Goal: Information Seeking & Learning: Learn about a topic

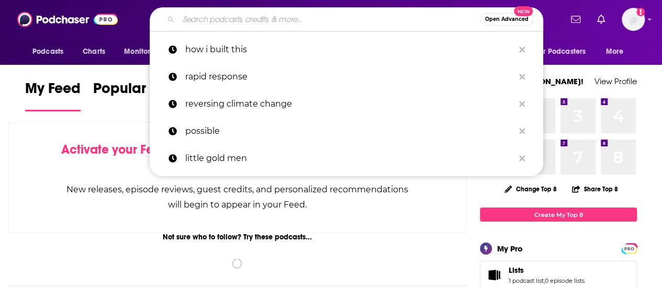
click at [324, 18] on input "Search podcasts, credits, & more..." at bounding box center [329, 19] width 302 height 17
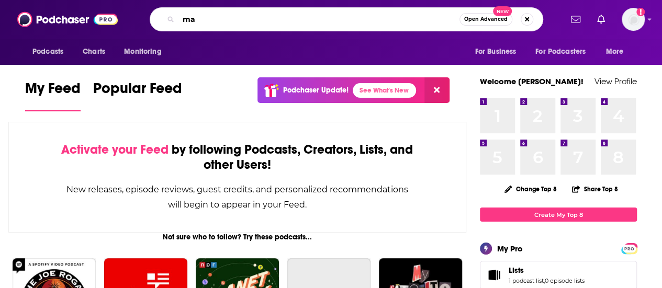
type input "m"
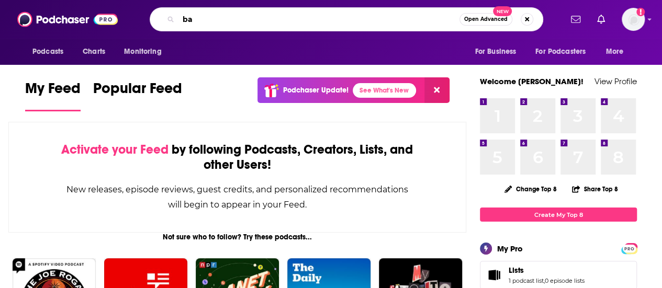
type input "b"
type input "marching band"
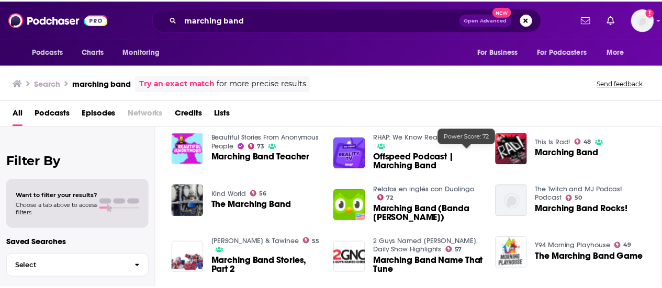
scroll to position [184, 0]
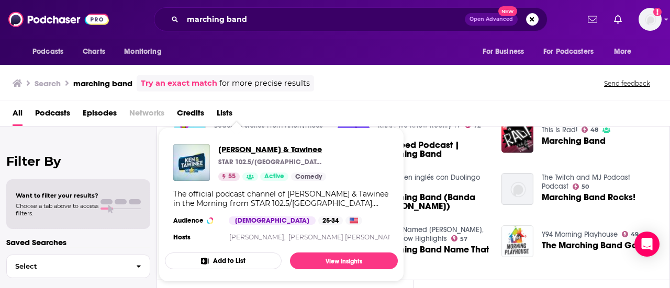
click at [258, 148] on span "Ken & Tawinee" at bounding box center [272, 149] width 108 height 10
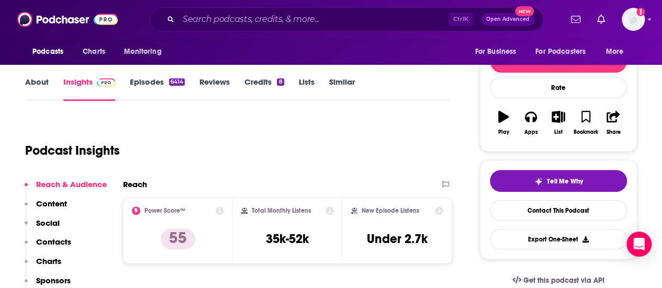
scroll to position [11, 0]
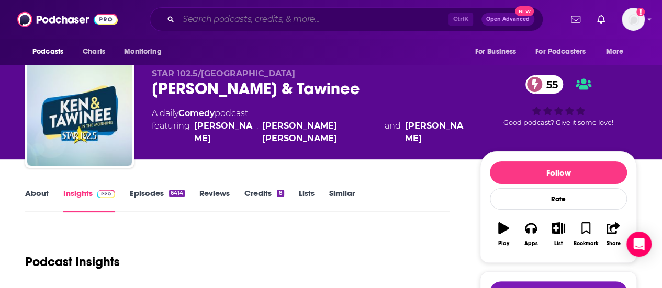
click at [318, 15] on input "Search podcasts, credits, & more..." at bounding box center [313, 19] width 270 height 17
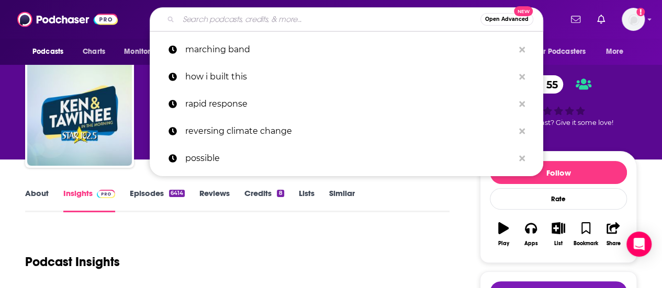
paste input "We Can Do Hard Things"
type input "We Can Do Hard Things"
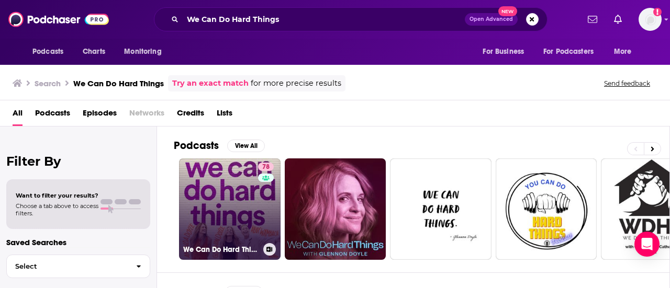
click at [256, 207] on link "78 We Can Do Hard Things" at bounding box center [229, 209] width 101 height 101
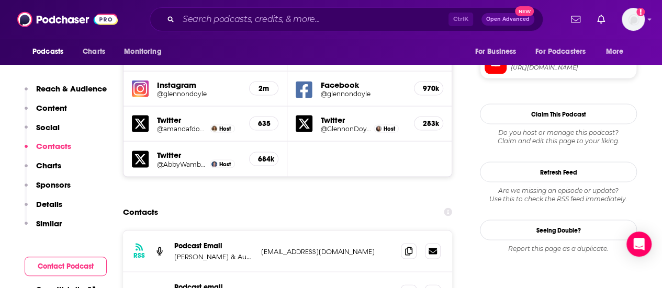
scroll to position [965, 0]
click at [244, 252] on p "Glennon Doyle & Audacy" at bounding box center [213, 256] width 78 height 9
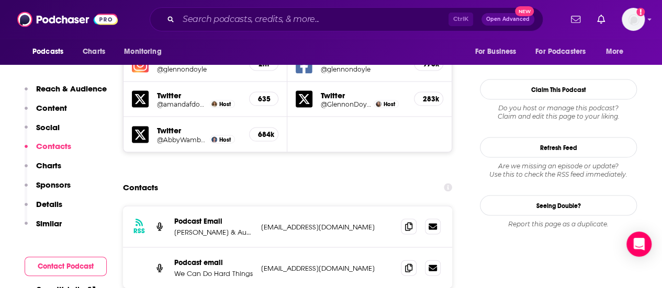
scroll to position [990, 0]
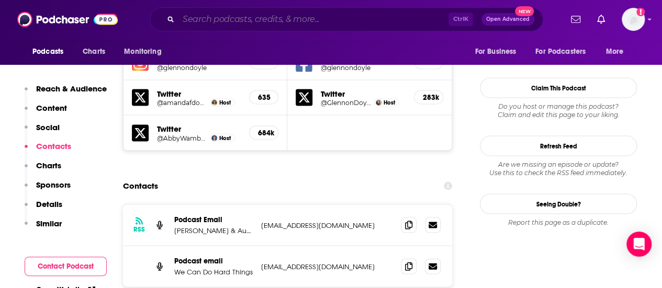
click at [323, 22] on input "Search podcasts, credits, & more..." at bounding box center [313, 19] width 270 height 17
type input "a"
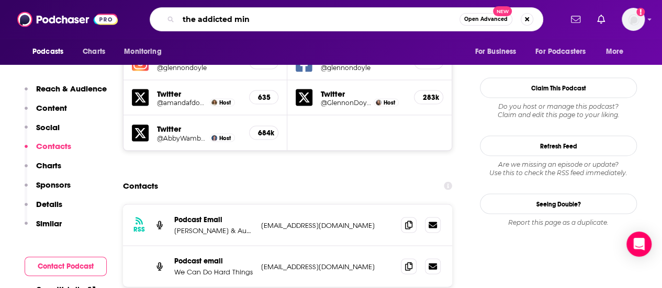
type input "the addicted mind"
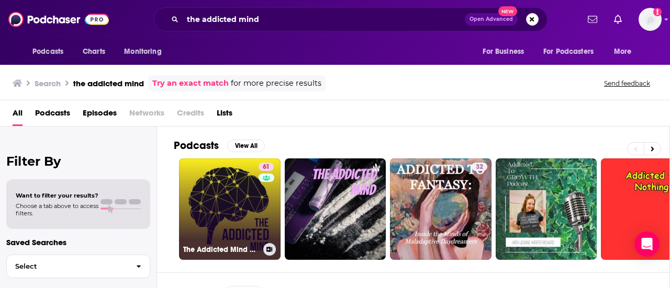
click at [233, 215] on link "61 The Addicted Mind Podcast" at bounding box center [229, 209] width 101 height 101
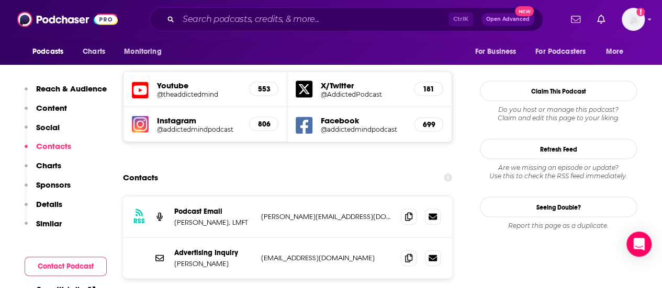
scroll to position [1021, 0]
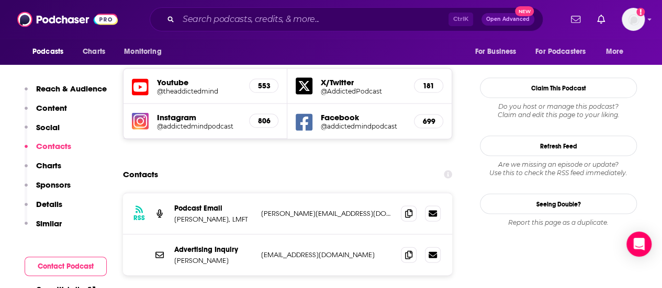
click at [257, 211] on div "RSS Podcast Email Duane Osterlind, LMFT duane@novusmindfullife.com duane@novusm…" at bounding box center [287, 267] width 329 height 149
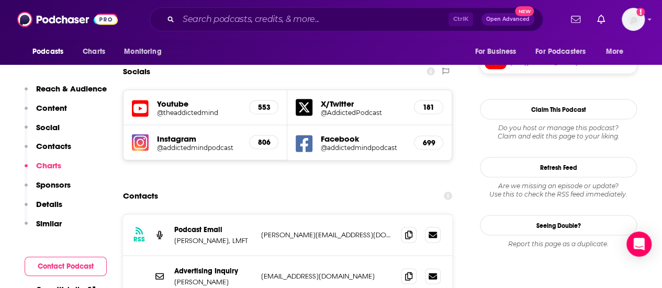
scroll to position [999, 0]
click at [406, 231] on icon at bounding box center [408, 235] width 7 height 8
click at [179, 237] on p "Duane Osterlind, LMFT" at bounding box center [213, 241] width 78 height 9
copy p "Duane"
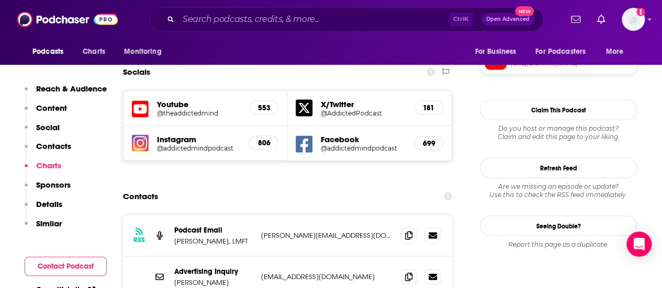
click at [211, 237] on p "Duane Osterlind, LMFT" at bounding box center [213, 241] width 78 height 9
copy p "Osterlind"
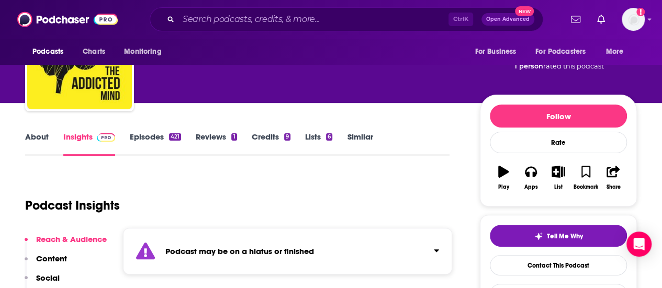
scroll to position [0, 0]
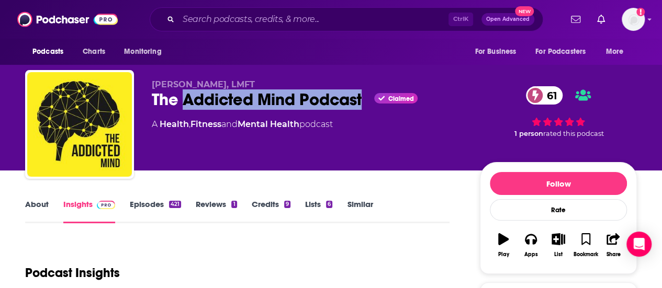
drag, startPoint x: 185, startPoint y: 99, endPoint x: 365, endPoint y: 97, distance: 179.5
click at [365, 97] on div "The Addicted Mind Podcast Claimed 61" at bounding box center [307, 99] width 311 height 20
copy h2 "Addicted Mind Podcast"
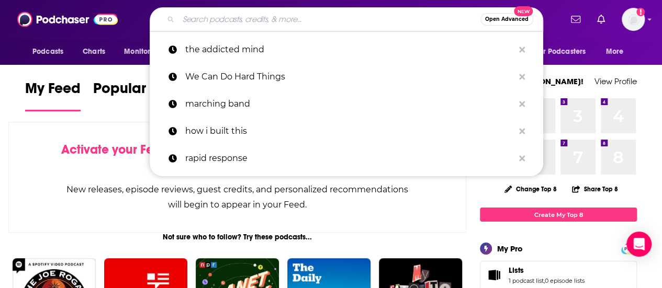
click at [242, 22] on input "Search podcasts, credits, & more..." at bounding box center [329, 19] width 302 height 17
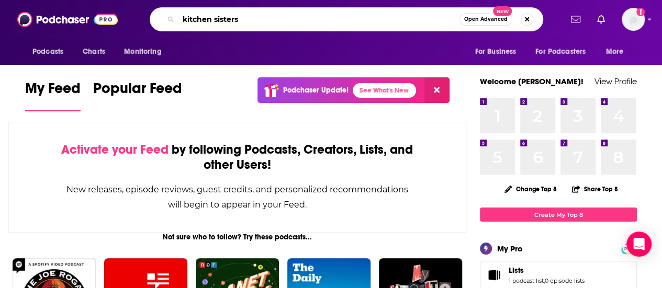
type input "kitchen sisters"
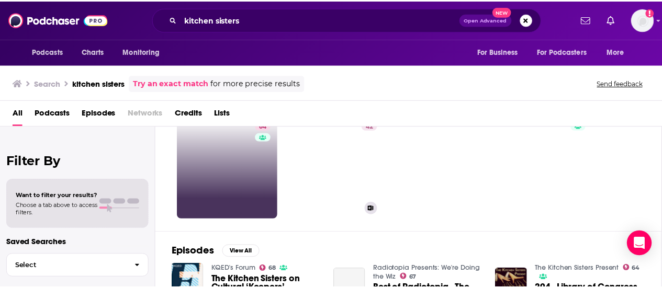
scroll to position [41, 0]
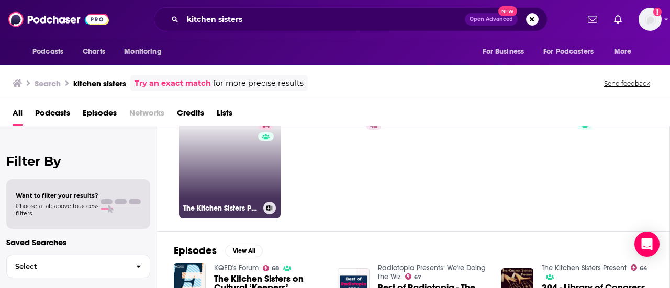
click at [243, 178] on link "64 The Kitchen Sisters Present" at bounding box center [229, 167] width 101 height 101
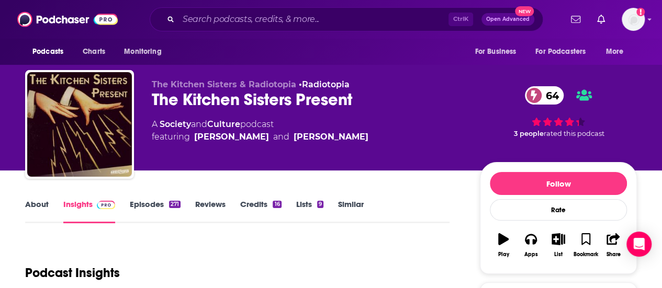
click at [37, 210] on link "About" at bounding box center [37, 211] width 24 height 24
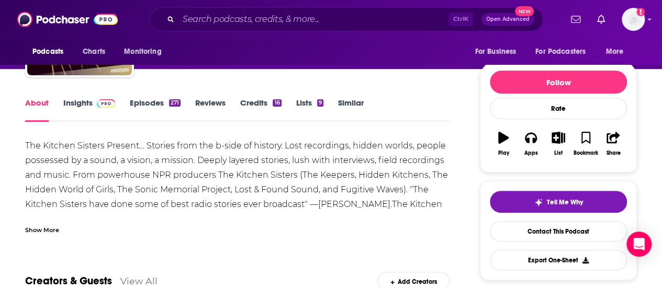
scroll to position [104, 0]
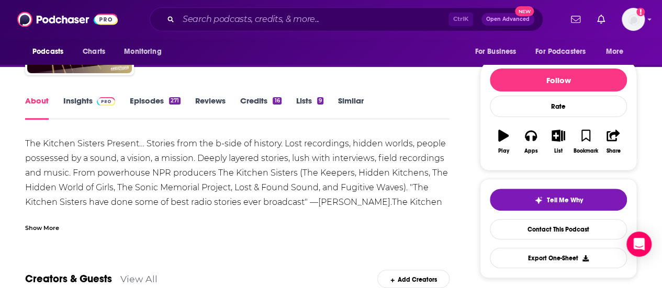
click at [93, 101] on span at bounding box center [104, 101] width 22 height 10
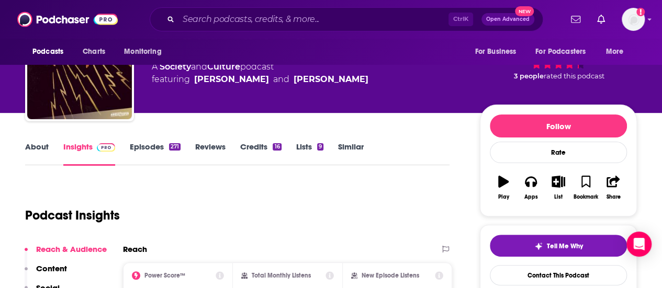
scroll to position [74, 0]
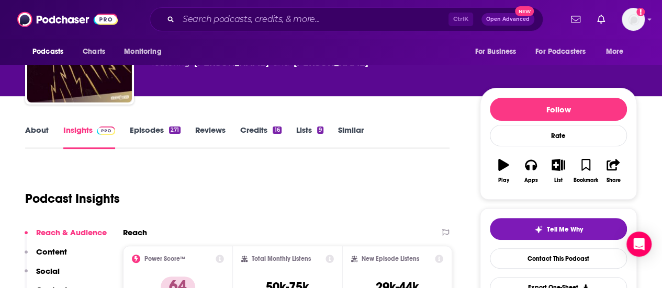
click at [167, 134] on link "Episodes 271" at bounding box center [155, 137] width 51 height 24
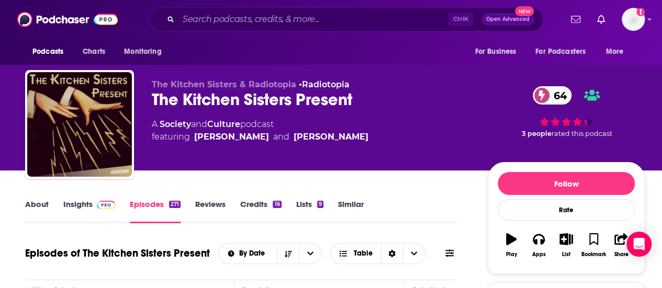
scroll to position [180, 0]
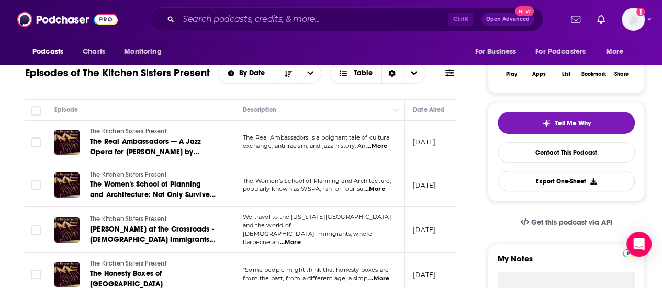
click at [376, 145] on span "...More" at bounding box center [376, 146] width 21 height 8
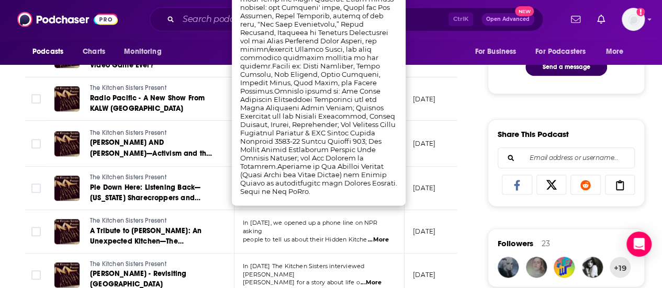
scroll to position [577, 0]
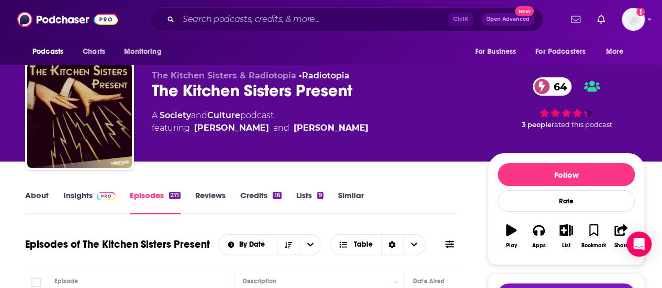
scroll to position [0, 0]
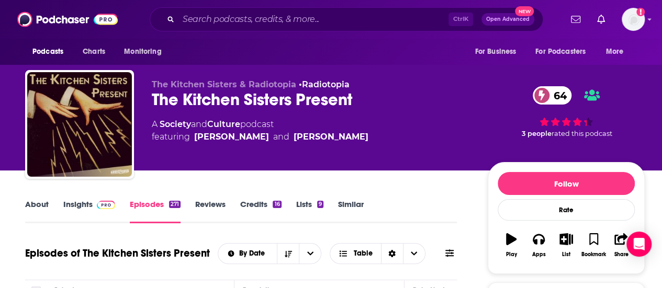
click at [84, 209] on link "Insights" at bounding box center [89, 211] width 52 height 24
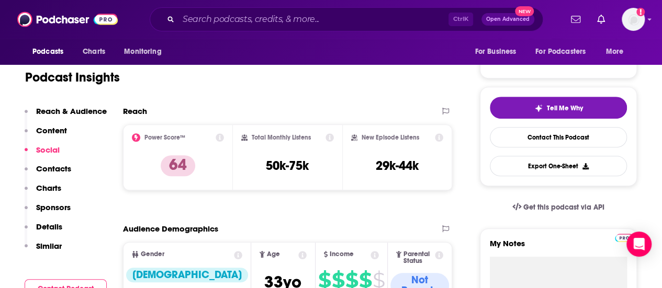
scroll to position [58, 0]
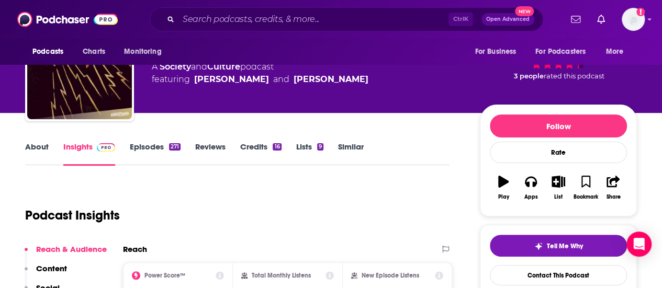
click at [151, 144] on link "Episodes 271" at bounding box center [155, 154] width 51 height 24
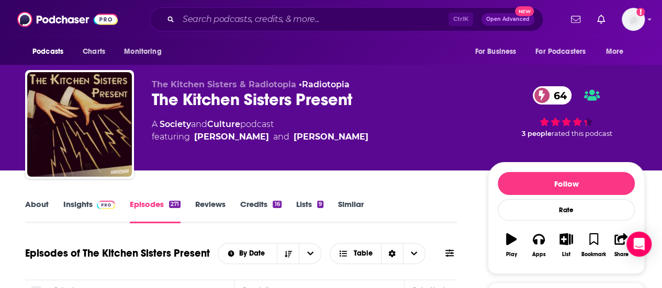
scroll to position [223, 0]
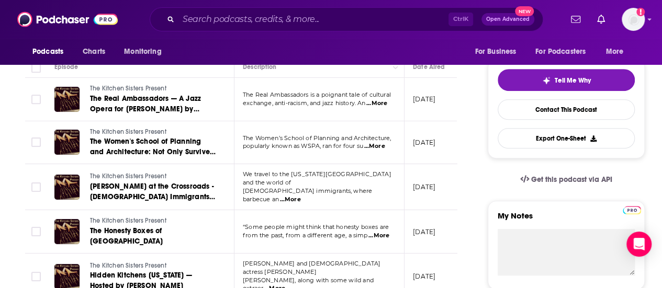
click at [383, 104] on span "...More" at bounding box center [376, 103] width 21 height 8
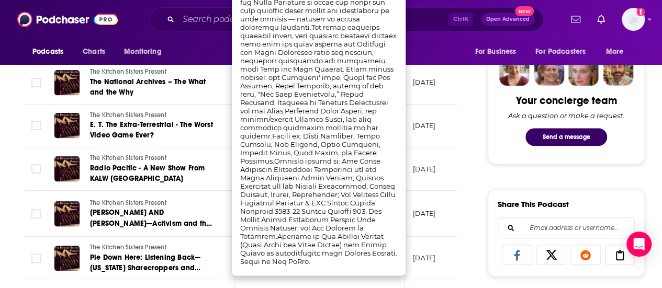
scroll to position [505, 0]
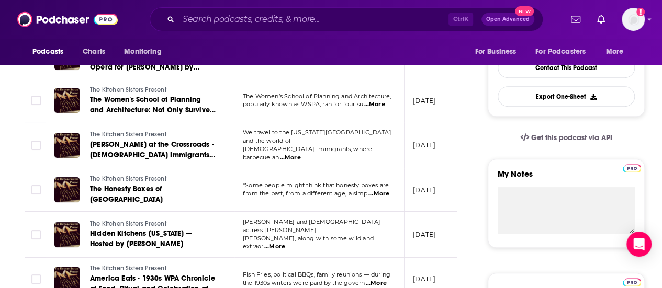
scroll to position [154, 0]
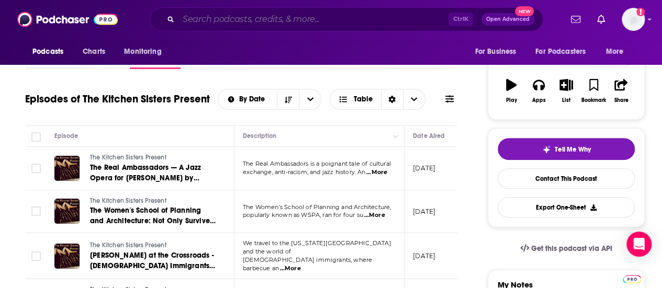
click at [402, 15] on input "Search podcasts, credits, & more..." at bounding box center [313, 19] width 270 height 17
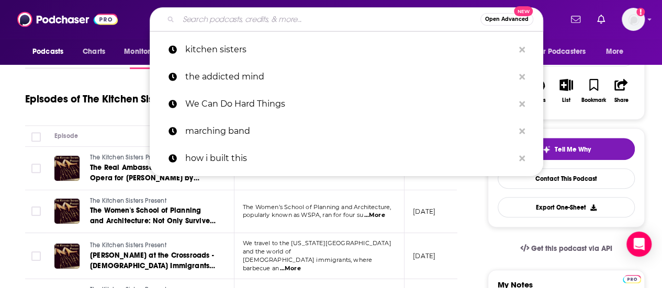
paste input "[PERSON_NAME] Podcast"
type input "[PERSON_NAME] Podcast"
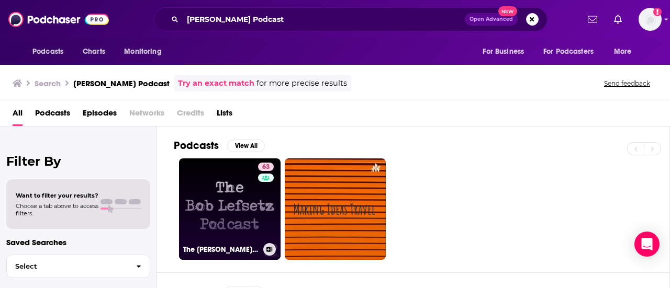
click at [231, 219] on link "63 The [PERSON_NAME] Podcast" at bounding box center [229, 209] width 101 height 101
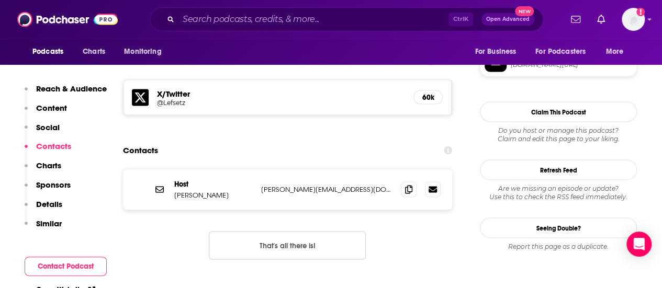
scroll to position [906, 0]
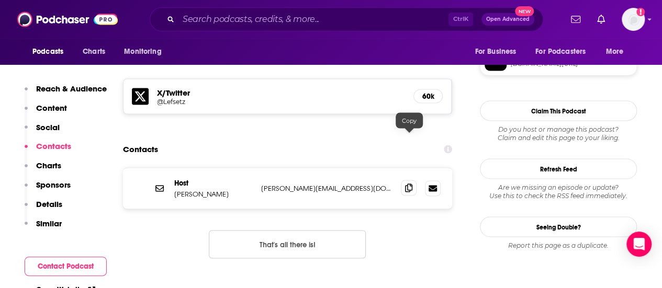
click at [409, 184] on icon at bounding box center [408, 188] width 7 height 8
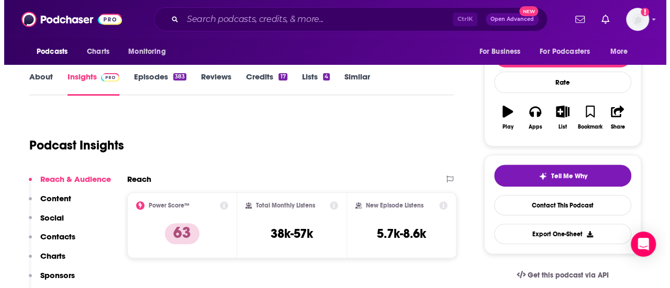
scroll to position [0, 0]
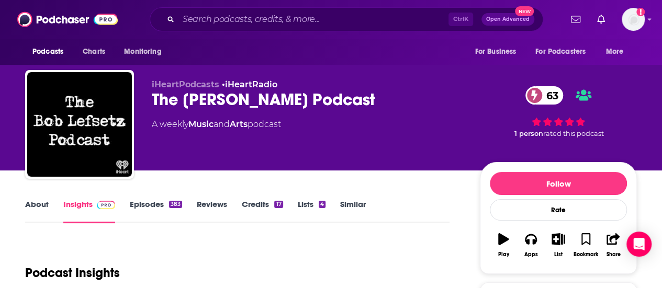
click at [247, 106] on div "The [PERSON_NAME] Podcast 63" at bounding box center [307, 99] width 311 height 20
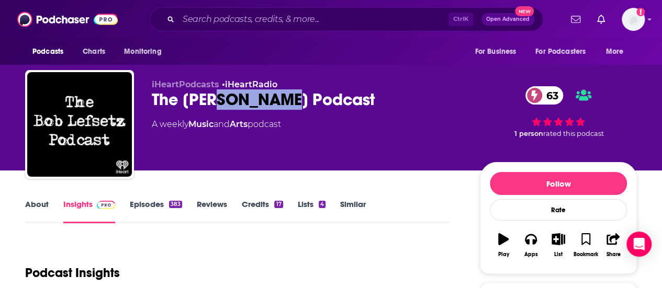
click at [247, 106] on div "The [PERSON_NAME] Podcast 63" at bounding box center [307, 99] width 311 height 20
copy h2 "Lefsetz"
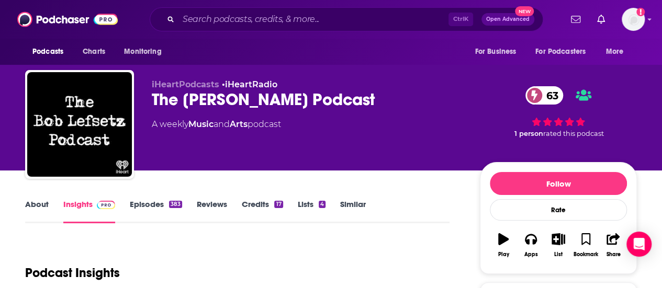
click at [149, 97] on div "iHeartPodcasts • iHeartRadio The [PERSON_NAME] Podcast 63 A weekly Music and Ar…" at bounding box center [331, 126] width 612 height 113
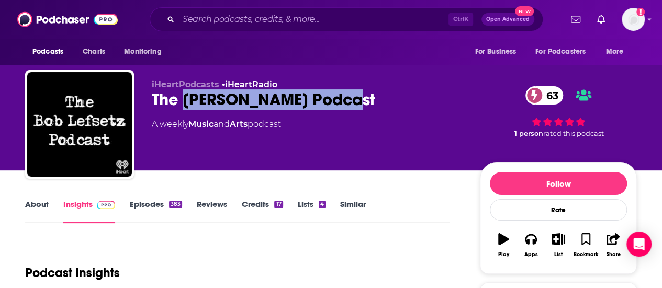
drag, startPoint x: 185, startPoint y: 102, endPoint x: 338, endPoint y: 97, distance: 153.4
click at [338, 97] on div "The [PERSON_NAME] Podcast 63" at bounding box center [307, 99] width 311 height 20
copy h2 "[PERSON_NAME] Podcast"
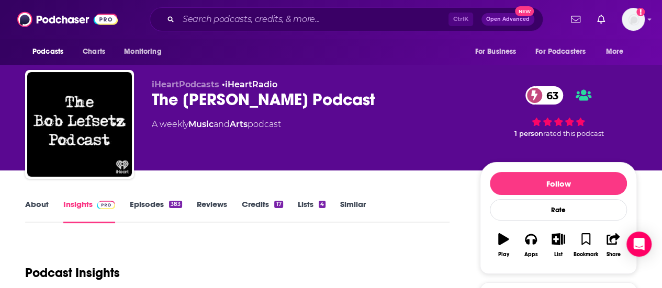
click at [415, 200] on div "About Insights Episodes 383 Reviews Credits 17 Lists 4 Similar" at bounding box center [237, 211] width 424 height 26
click at [322, 19] on input "Search podcasts, credits, & more..." at bounding box center [313, 19] width 270 height 17
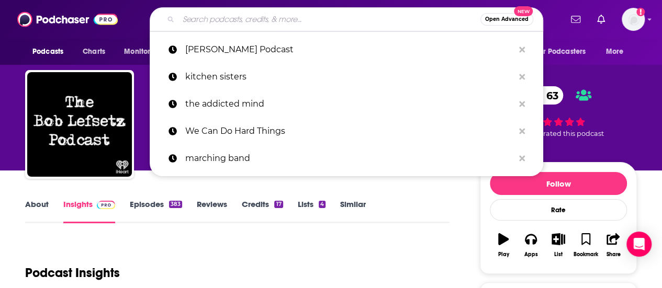
paste input "Holistic Horn"
type input "Holistic Horn"
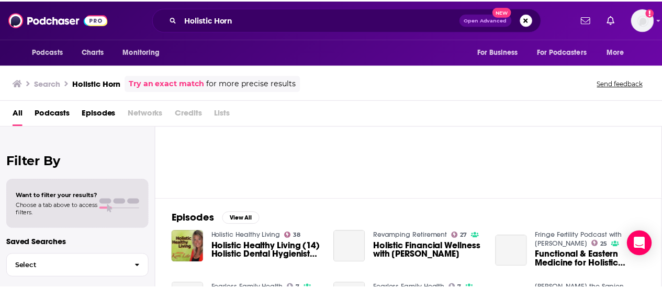
scroll to position [85, 0]
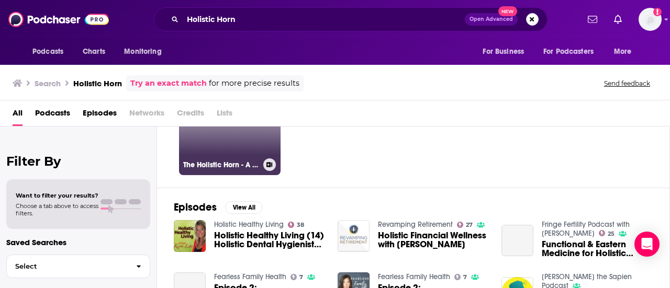
click at [249, 152] on link "31 The Holistic Horn - A New Paradigm of Brass Playing & Musical Mastery" at bounding box center [229, 124] width 101 height 101
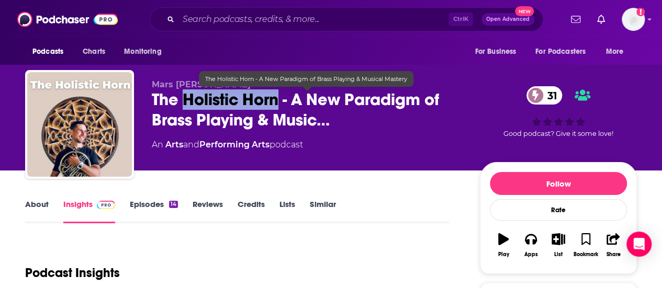
drag, startPoint x: 184, startPoint y: 102, endPoint x: 278, endPoint y: 97, distance: 94.3
click at [278, 97] on span "The Holistic Horn - A New Paradigm of Brass Playing & Music…" at bounding box center [307, 109] width 311 height 41
copy h2 "Holistic Horn"
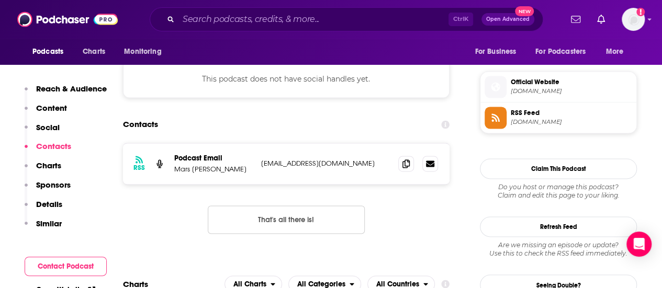
scroll to position [716, 0]
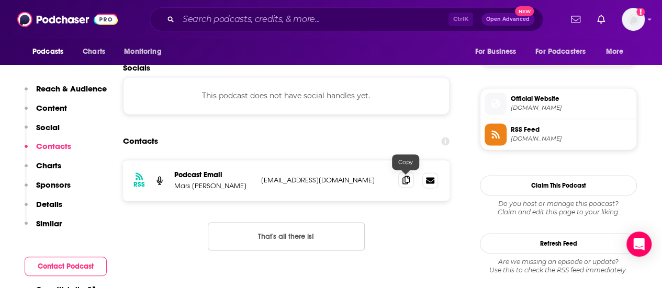
click at [403, 179] on icon at bounding box center [405, 180] width 7 height 8
click at [179, 185] on p "Mars [PERSON_NAME]" at bounding box center [213, 186] width 78 height 9
copy p "Mars"
click at [204, 183] on p "Mars [PERSON_NAME]" at bounding box center [213, 186] width 78 height 9
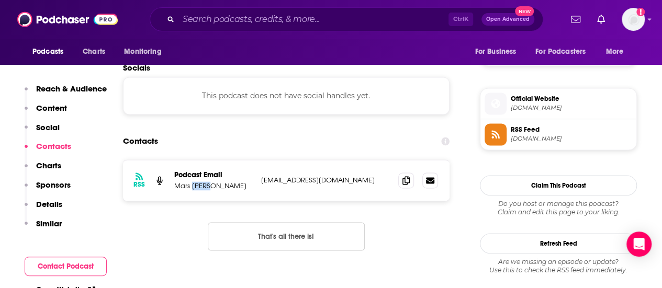
click at [204, 183] on p "Mars [PERSON_NAME]" at bounding box center [213, 186] width 78 height 9
copy p "[PERSON_NAME]"
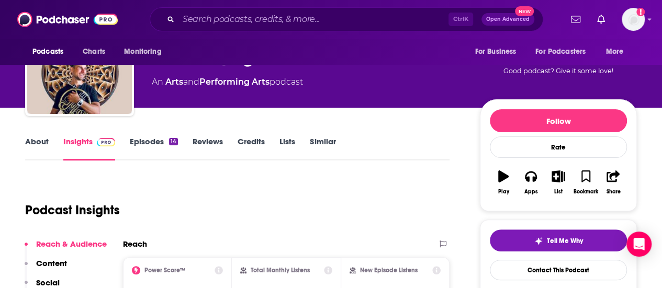
scroll to position [29, 0]
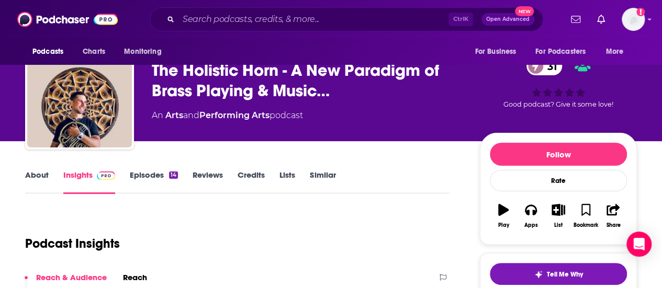
click at [36, 174] on link "About" at bounding box center [37, 182] width 24 height 24
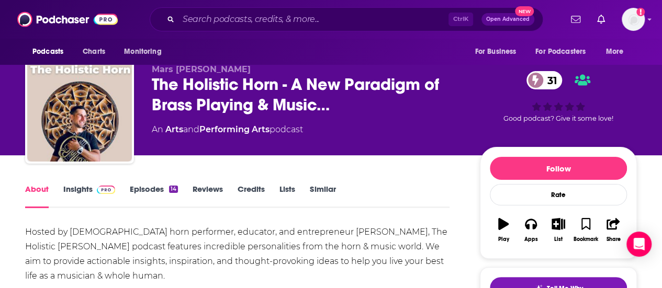
scroll to position [14, 0]
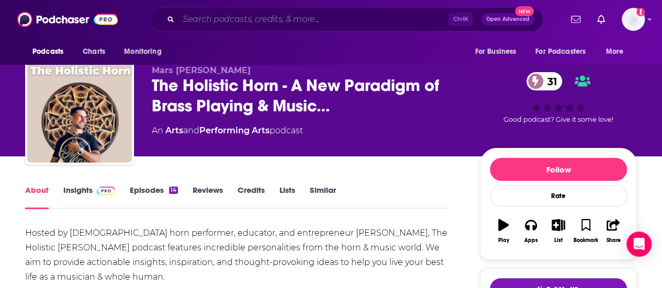
click at [344, 14] on input "Search podcasts, credits, & more..." at bounding box center [313, 19] width 270 height 17
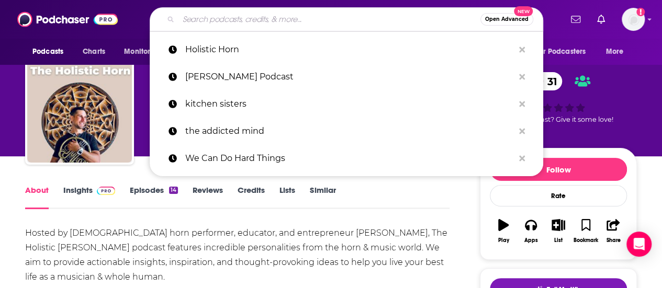
click at [72, 191] on link "Insights" at bounding box center [89, 197] width 52 height 24
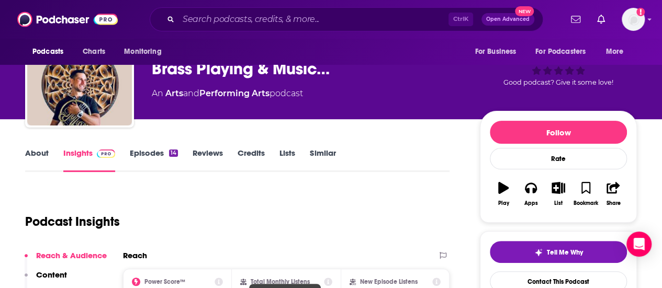
scroll to position [9, 0]
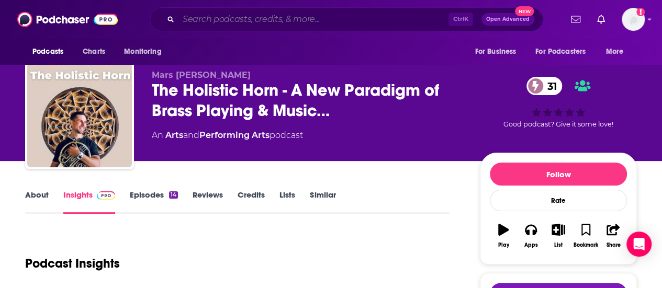
click at [229, 14] on input "Search podcasts, credits, & more..." at bounding box center [313, 19] width 270 height 17
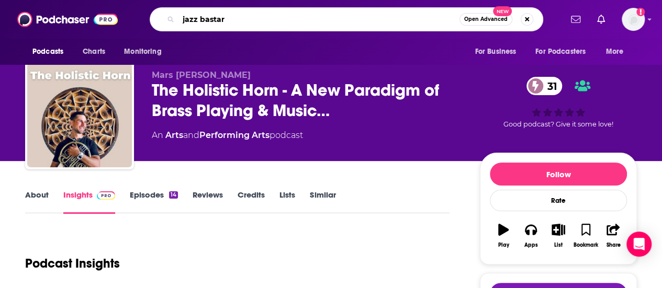
type input "jazz bastard"
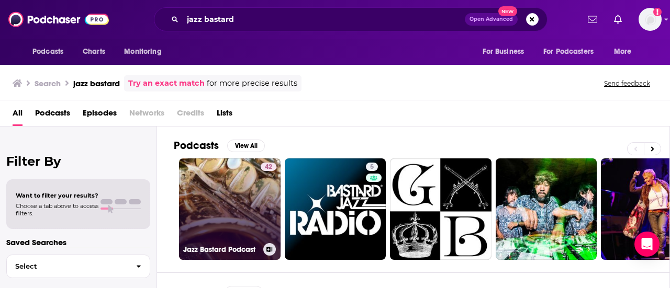
click at [243, 197] on link "42 Jazz Bastard Podcast" at bounding box center [229, 209] width 101 height 101
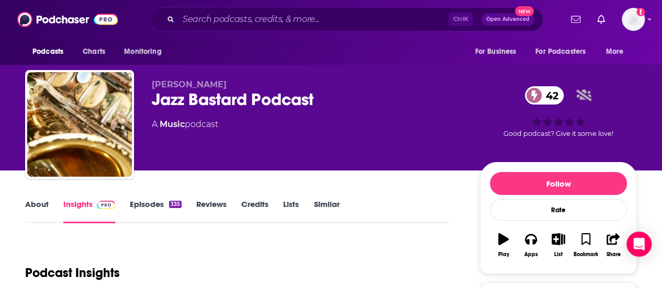
click at [44, 204] on link "About" at bounding box center [37, 211] width 24 height 24
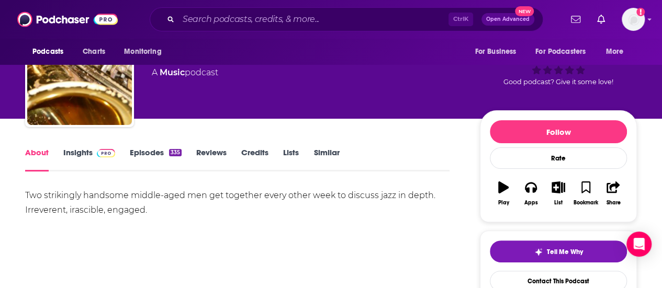
scroll to position [52, 0]
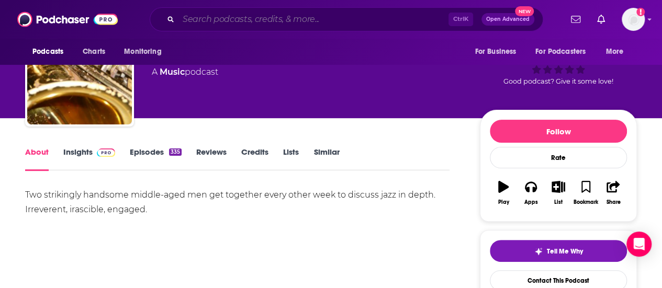
click at [274, 16] on input "Search podcasts, credits, & more..." at bounding box center [313, 19] width 270 height 17
paste input "Growing Band Director"
type input "Growing Band Director"
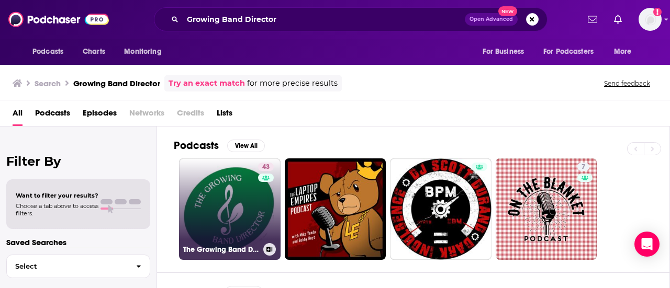
click at [258, 206] on div "43" at bounding box center [267, 203] width 18 height 81
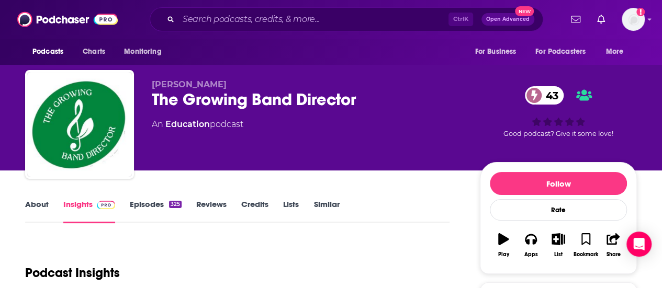
click at [40, 201] on link "About" at bounding box center [37, 211] width 24 height 24
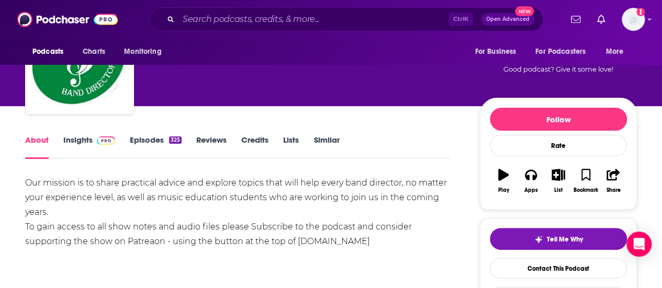
scroll to position [66, 0]
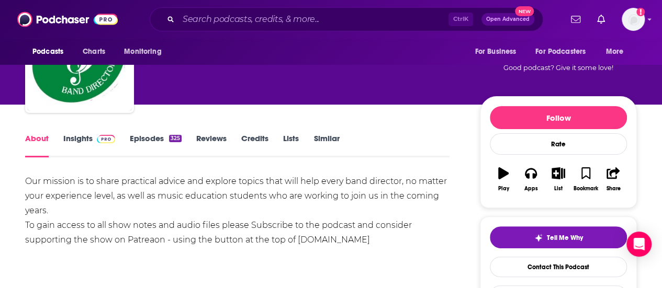
click at [103, 142] on img at bounding box center [106, 139] width 18 height 8
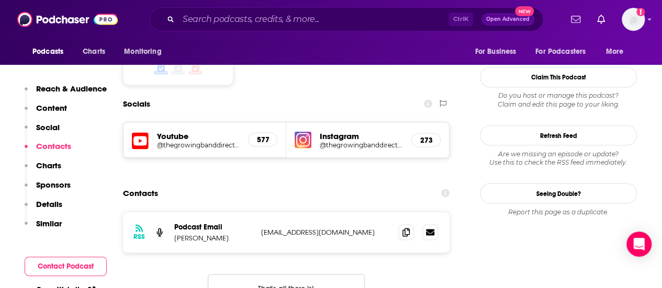
scroll to position [887, 0]
click at [405, 227] on icon at bounding box center [405, 231] width 7 height 8
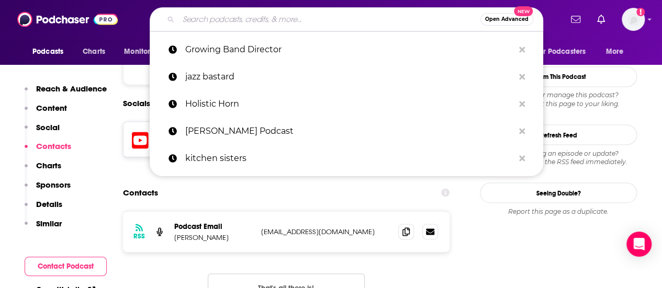
click at [314, 20] on input "Search podcasts, credits, & more..." at bounding box center [329, 19] width 302 height 17
paste input "Band Yap"
type input "Band Yap"
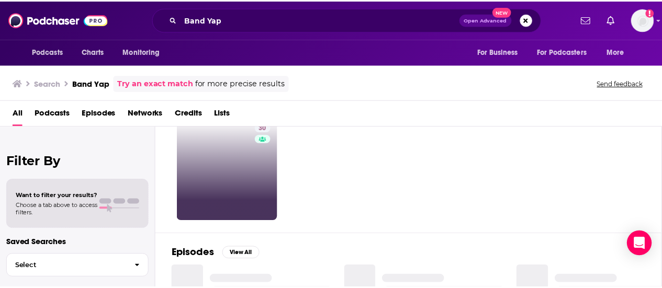
scroll to position [39, 0]
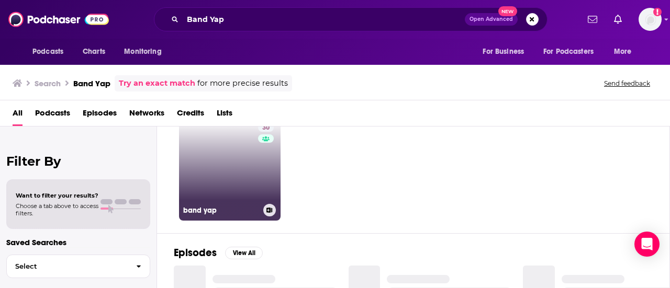
click at [241, 195] on link "30 band yap" at bounding box center [229, 169] width 101 height 101
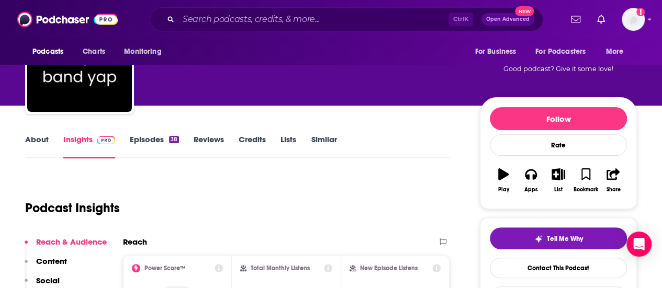
scroll to position [31, 0]
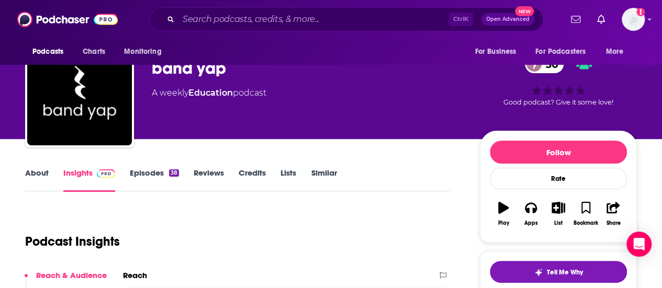
click at [36, 175] on link "About" at bounding box center [37, 180] width 24 height 24
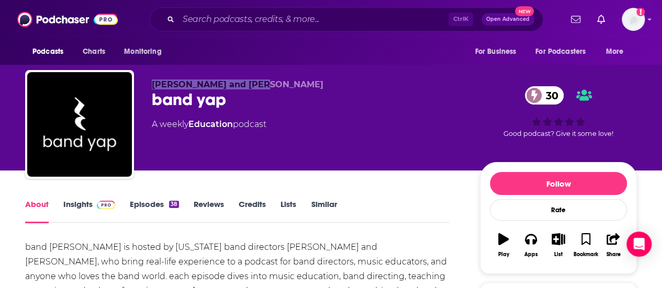
drag, startPoint x: 149, startPoint y: 84, endPoint x: 263, endPoint y: 84, distance: 113.5
click at [263, 84] on div "[PERSON_NAME] and [PERSON_NAME] band yap 30 A weekly Education podcast 30 Good …" at bounding box center [331, 126] width 612 height 113
copy span "[PERSON_NAME] and [PERSON_NAME]"
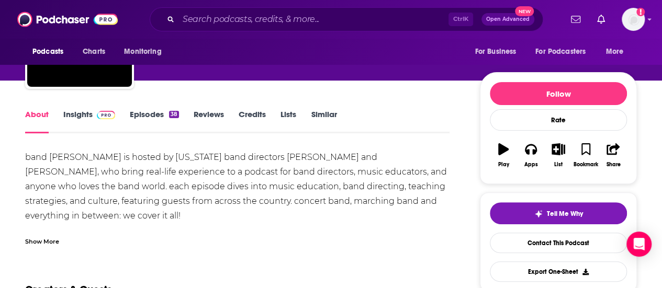
scroll to position [94, 0]
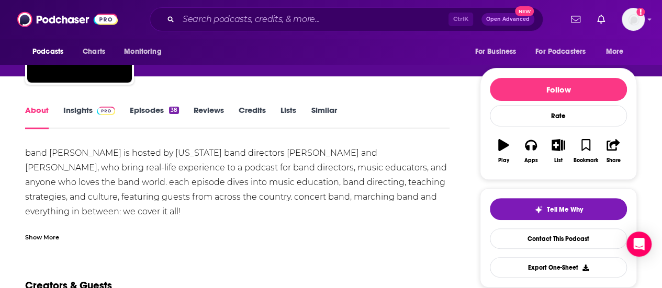
click at [165, 174] on div "band [PERSON_NAME] is hosted by [US_STATE] band directors [PERSON_NAME] and [PE…" at bounding box center [237, 197] width 424 height 103
click at [89, 110] on link "Insights" at bounding box center [89, 117] width 52 height 24
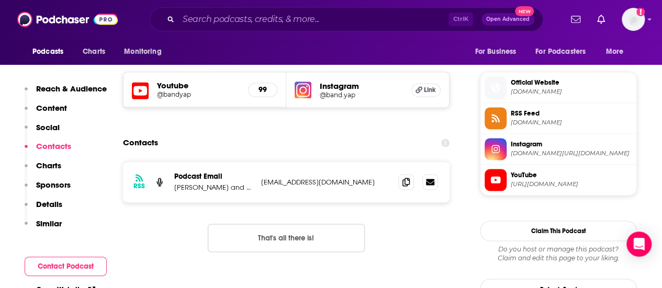
scroll to position [733, 0]
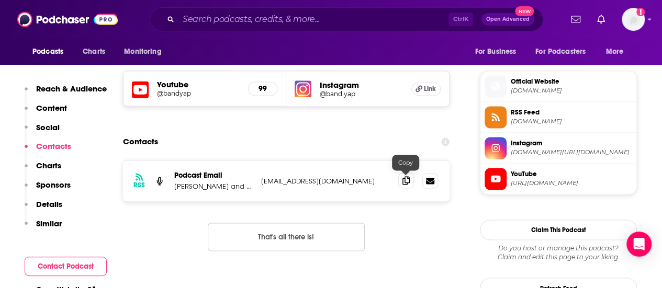
click at [404, 185] on span at bounding box center [406, 181] width 16 height 16
click at [253, 17] on input "Search podcasts, credits, & more..." at bounding box center [313, 19] width 270 height 17
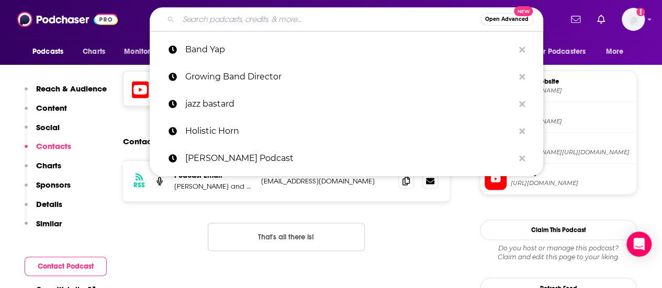
paste input "On A Water Break"
type input "On A Water Break"
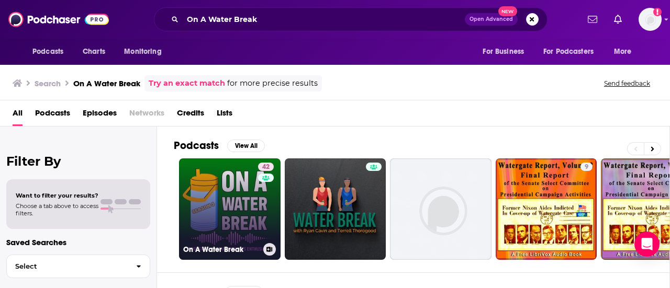
click at [241, 204] on link "42 On A Water Break" at bounding box center [229, 209] width 101 height 101
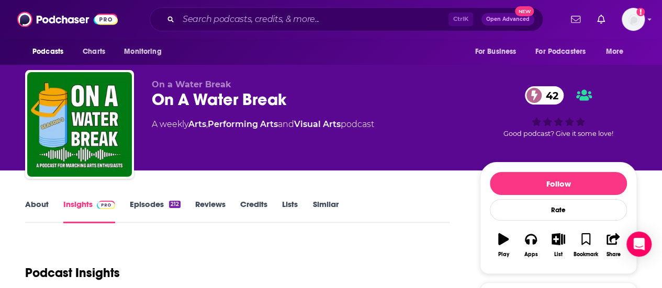
click at [46, 203] on link "About" at bounding box center [37, 211] width 24 height 24
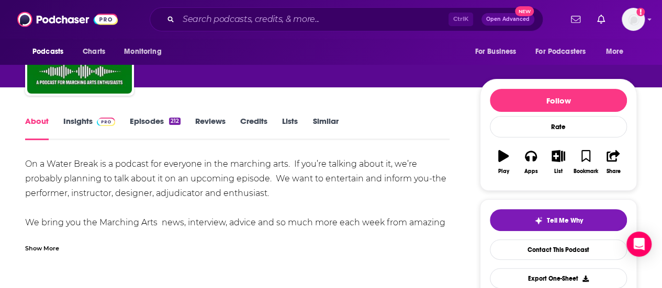
scroll to position [84, 0]
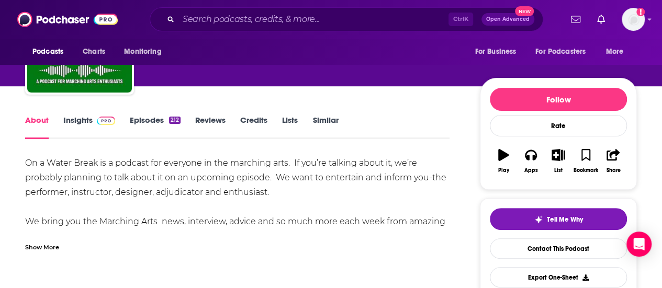
click at [93, 119] on span at bounding box center [104, 120] width 22 height 10
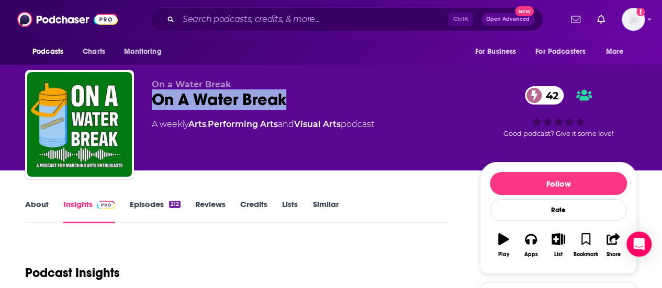
drag, startPoint x: 151, startPoint y: 99, endPoint x: 300, endPoint y: 97, distance: 149.1
click at [300, 97] on div "On a Water Break On A Water Break 42 A weekly Arts , Performing Arts and Visual…" at bounding box center [331, 126] width 612 height 113
copy h2 "On A Water Break"
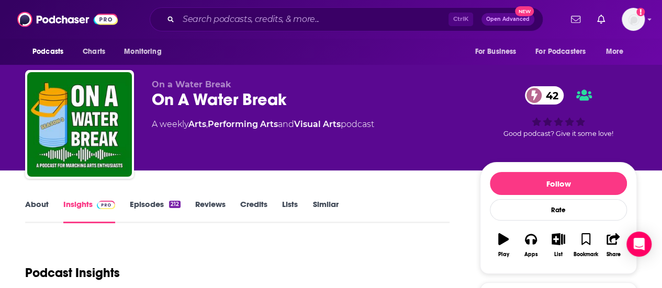
click at [193, 157] on div "On a Water Break On A Water Break 42 A weekly Arts , Performing Arts and Visual…" at bounding box center [307, 122] width 311 height 84
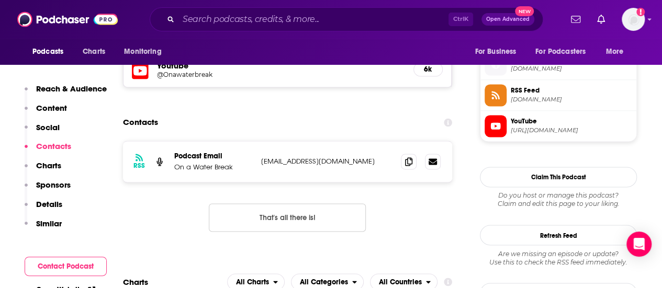
scroll to position [742, 0]
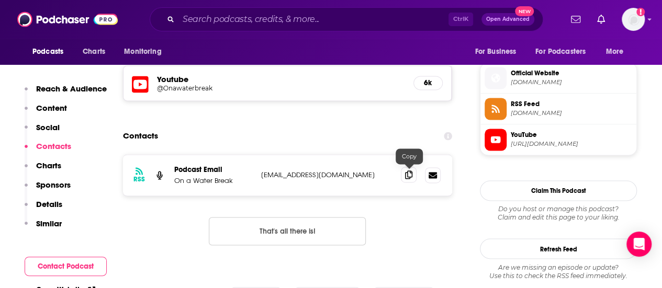
click at [411, 178] on icon at bounding box center [408, 175] width 7 height 8
click at [521, 140] on span "[URL][DOMAIN_NAME]" at bounding box center [571, 144] width 121 height 8
click at [310, 15] on input "Search podcasts, credits, & more..." at bounding box center [313, 19] width 270 height 17
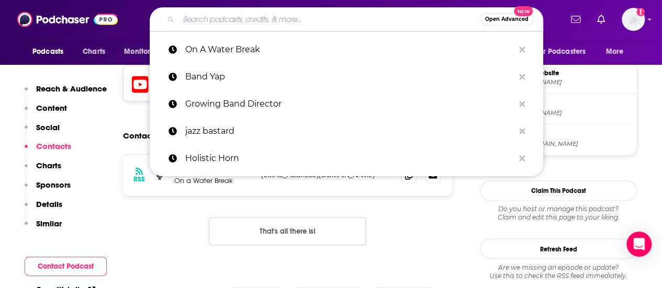
paste input "Marching Roundtable"
type input "Marching Roundtable"
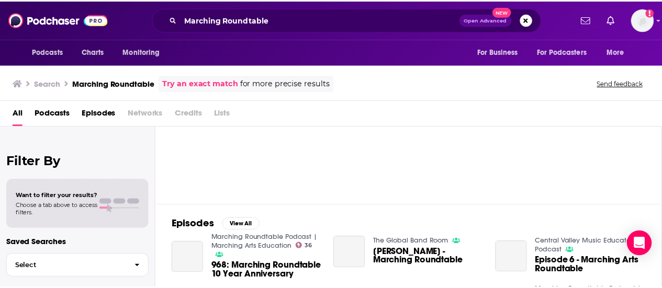
scroll to position [69, 0]
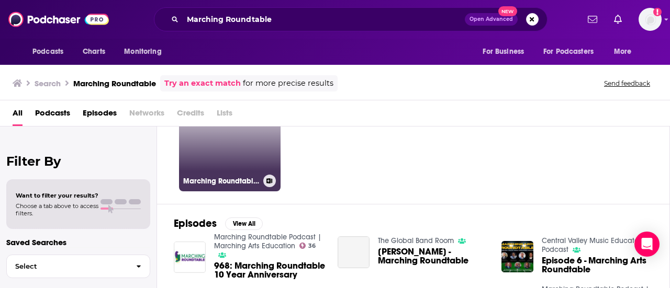
click at [261, 155] on div "36" at bounding box center [267, 134] width 18 height 81
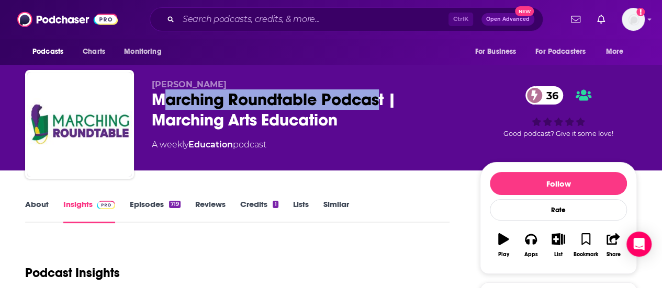
drag, startPoint x: 159, startPoint y: 101, endPoint x: 383, endPoint y: 97, distance: 224.0
click at [383, 97] on div "Marching Roundtable Podcast | Marching Arts Education 36" at bounding box center [307, 109] width 311 height 41
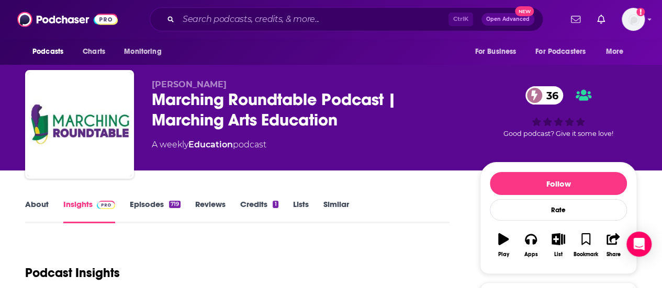
drag, startPoint x: 383, startPoint y: 97, endPoint x: 152, endPoint y: 101, distance: 231.3
click at [152, 101] on div "Marching Roundtable Podcast | Marching Arts Education 36" at bounding box center [307, 109] width 311 height 41
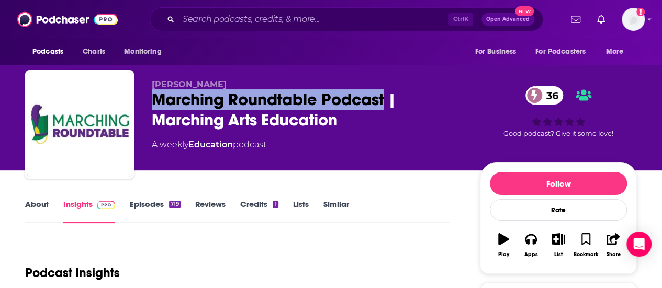
drag, startPoint x: 152, startPoint y: 101, endPoint x: 356, endPoint y: 96, distance: 204.1
click at [356, 96] on div "Marching Roundtable Podcast | Marching Arts Education 36" at bounding box center [307, 109] width 311 height 41
copy h2 "Marching Roundtable Podcast"
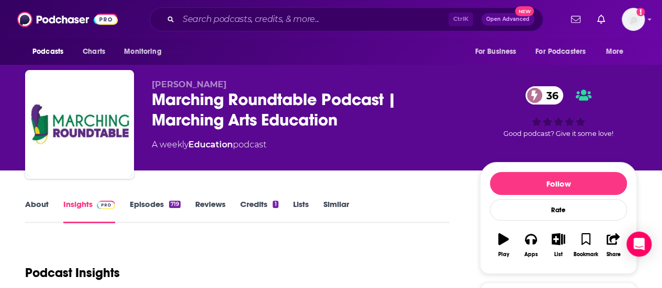
click at [189, 85] on span "[PERSON_NAME]" at bounding box center [189, 85] width 75 height 10
copy span "[PERSON_NAME]"
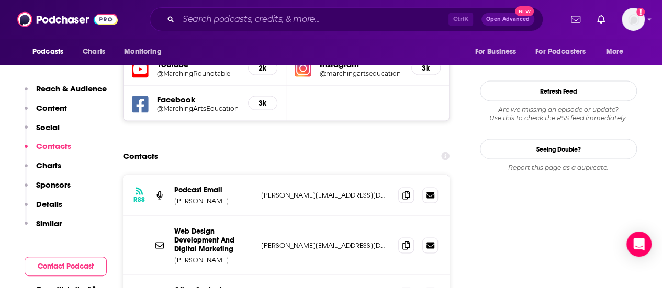
scroll to position [962, 0]
click at [407, 190] on icon at bounding box center [405, 194] width 7 height 8
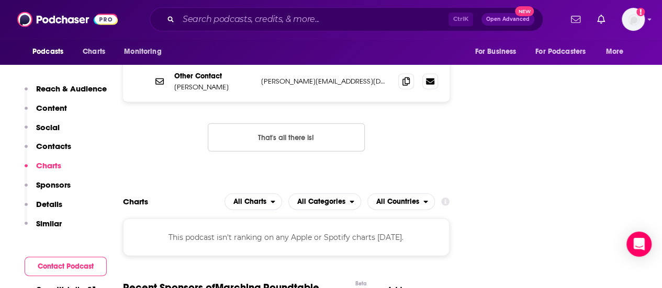
scroll to position [1179, 0]
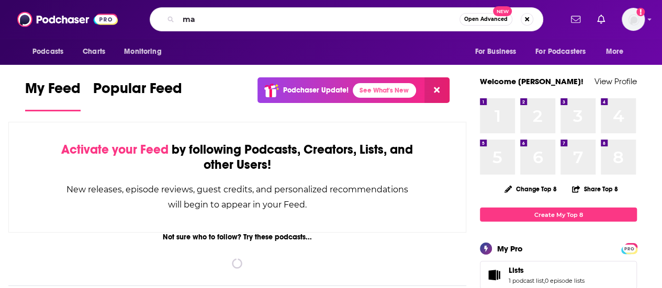
type input "m"
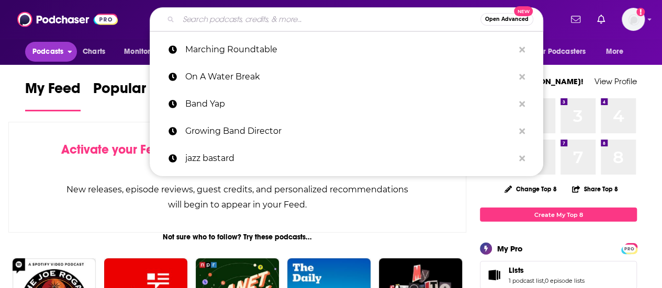
click at [52, 54] on span "Podcasts" at bounding box center [47, 51] width 31 height 15
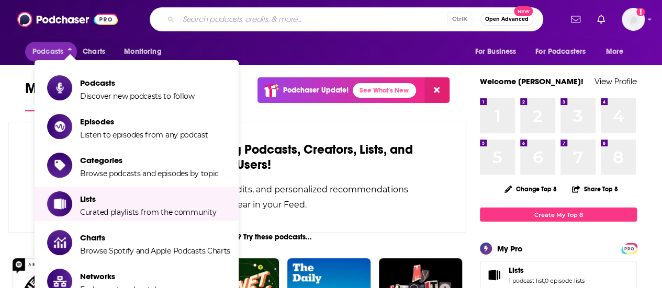
click at [112, 182] on li "Categories Browse podcasts and episodes by topic" at bounding box center [137, 165] width 204 height 35
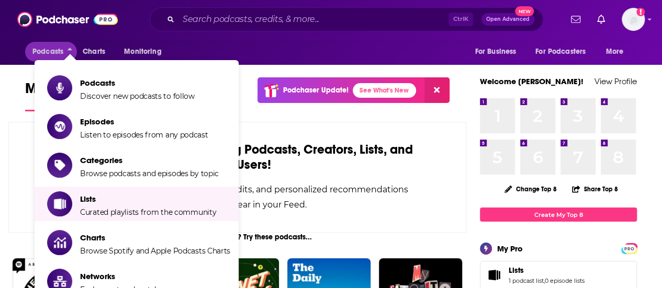
click at [104, 171] on span "Browse podcasts and episodes by topic" at bounding box center [149, 173] width 139 height 9
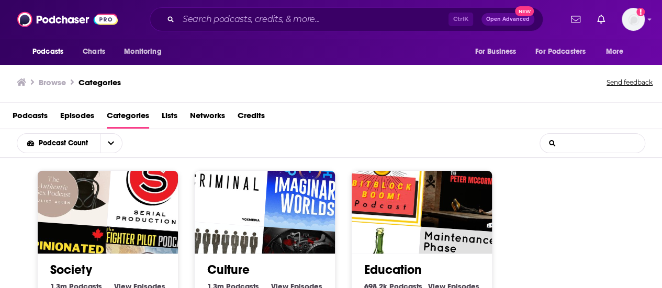
click at [570, 139] on input "List Search Input" at bounding box center [592, 143] width 105 height 19
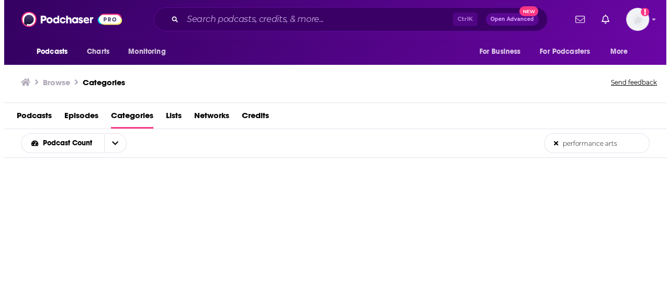
scroll to position [19, 0]
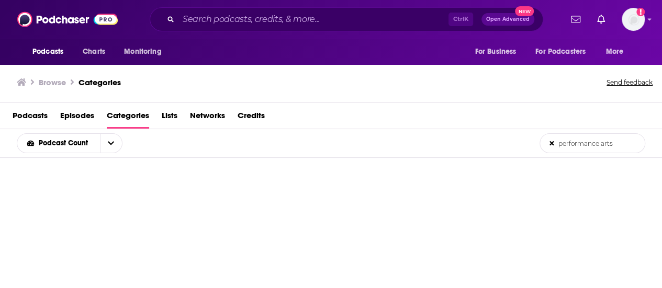
type input "performance arts"
click at [258, 22] on input "Search podcasts, credits, & more..." at bounding box center [313, 19] width 270 height 17
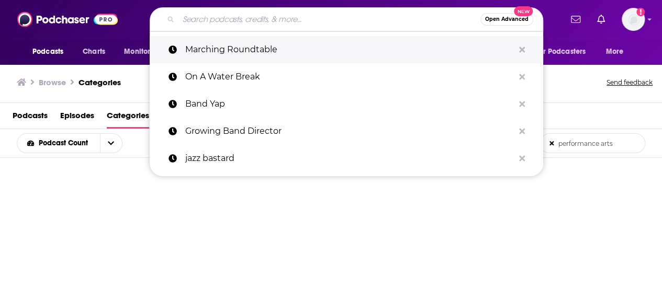
click at [250, 43] on p "Marching Roundtable" at bounding box center [349, 49] width 329 height 27
type input "Marching Roundtable"
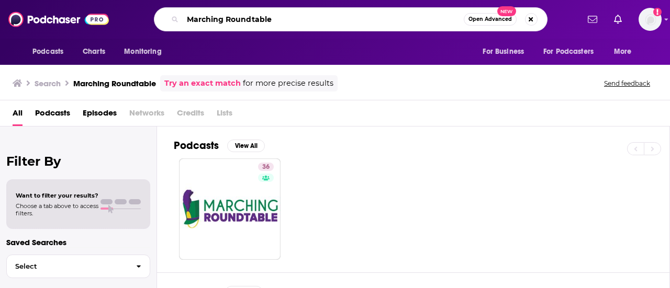
drag, startPoint x: 279, startPoint y: 18, endPoint x: 163, endPoint y: 22, distance: 116.7
click at [163, 22] on div "Marching Roundtable Open Advanced New" at bounding box center [350, 19] width 393 height 24
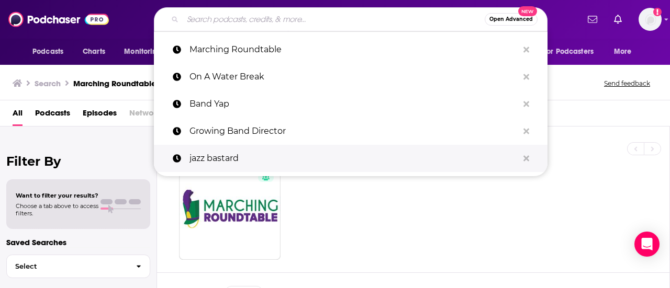
click at [221, 152] on p "jazz bastard" at bounding box center [353, 158] width 329 height 27
type input "jazz bastard"
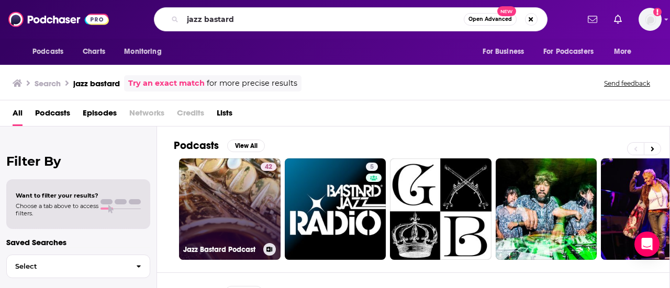
click at [246, 196] on link "42 Jazz Bastard Podcast" at bounding box center [229, 209] width 101 height 101
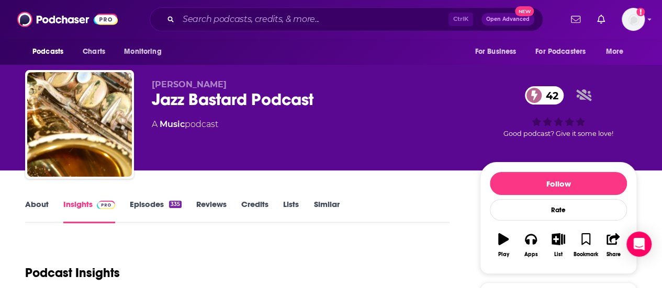
click at [269, 11] on div "Ctrl K Open Advanced New" at bounding box center [346, 19] width 393 height 24
click at [214, 8] on div "Ctrl K Open Advanced New" at bounding box center [346, 19] width 393 height 24
click at [223, 16] on input "Search podcasts, credits, & more..." at bounding box center [313, 19] width 270 height 17
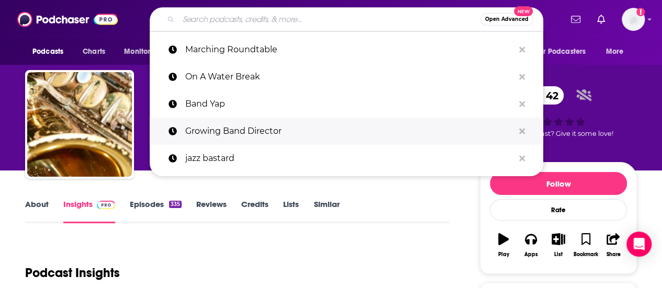
click at [251, 134] on p "Growing Band Director" at bounding box center [349, 131] width 329 height 27
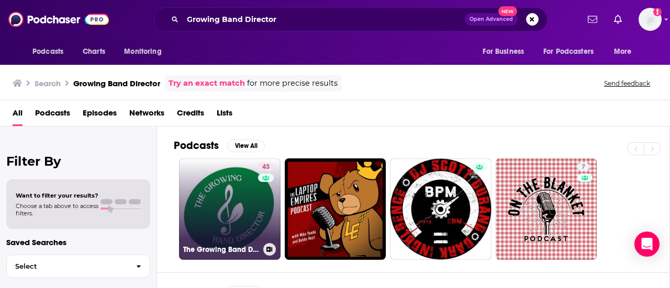
click at [220, 192] on link "43 The Growing Band Director" at bounding box center [229, 209] width 101 height 101
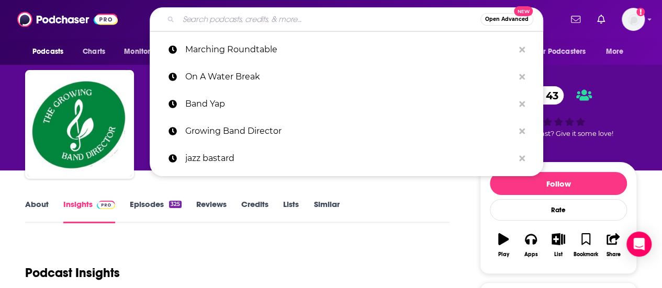
click at [236, 26] on input "Search podcasts, credits, & more..." at bounding box center [329, 19] width 302 height 17
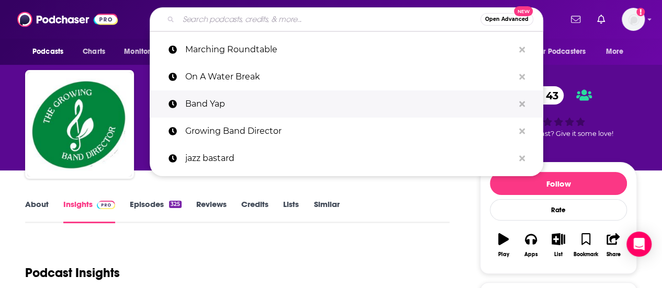
click at [240, 101] on p "Band Yap" at bounding box center [349, 104] width 329 height 27
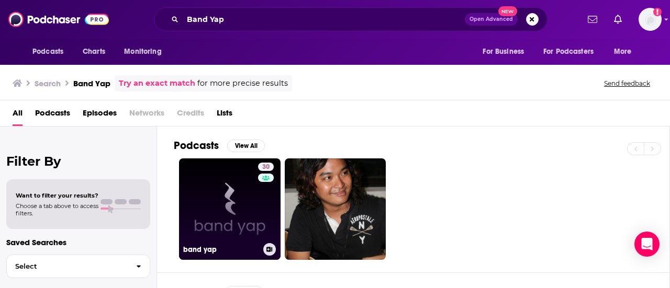
click at [236, 187] on link "30 band yap" at bounding box center [229, 209] width 101 height 101
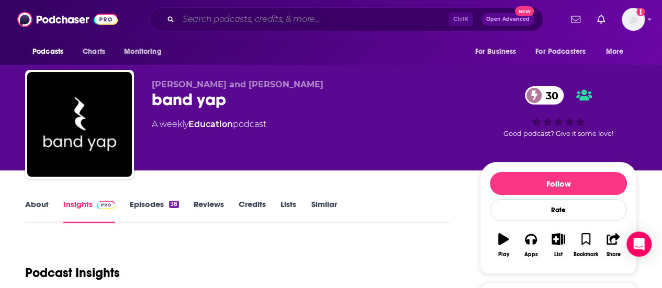
click at [261, 16] on input "Search podcasts, credits, & more..." at bounding box center [313, 19] width 270 height 17
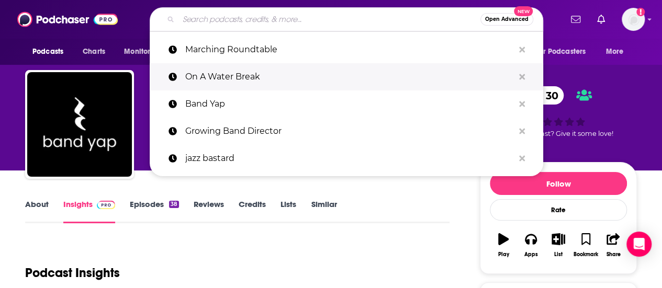
click at [243, 82] on p "On A Water Break" at bounding box center [349, 76] width 329 height 27
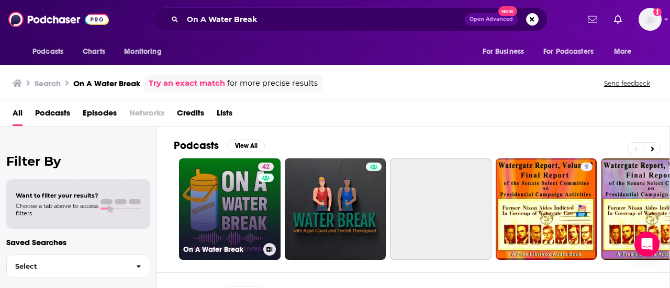
click at [238, 183] on link "42 On A Water Break" at bounding box center [229, 209] width 101 height 101
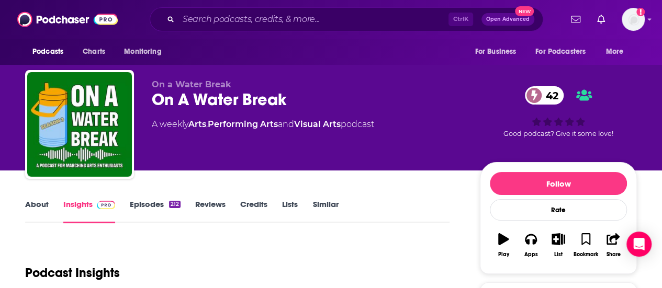
click at [242, 126] on link "Performing Arts" at bounding box center [243, 124] width 70 height 10
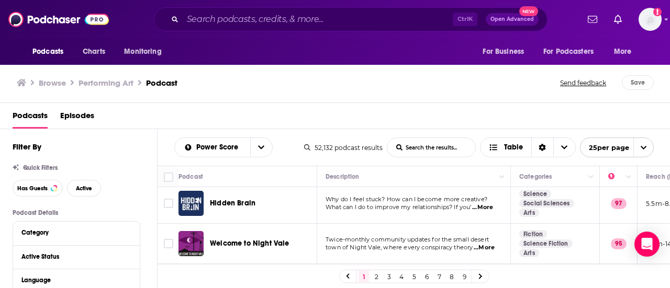
scroll to position [2, 0]
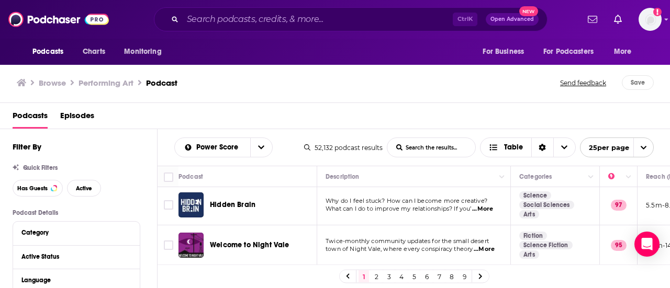
click at [637, 151] on span "open menu" at bounding box center [643, 147] width 20 height 19
click at [611, 195] on button "100 per page" at bounding box center [616, 201] width 73 height 16
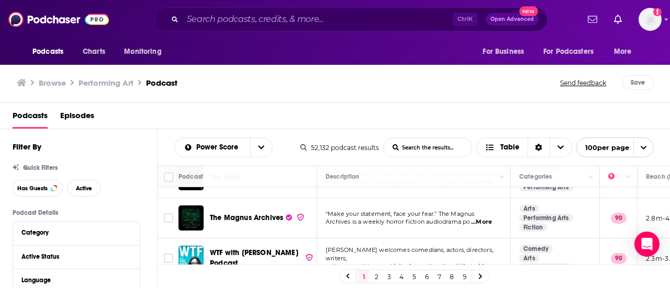
scroll to position [133, 0]
